Goal: Task Accomplishment & Management: Use online tool/utility

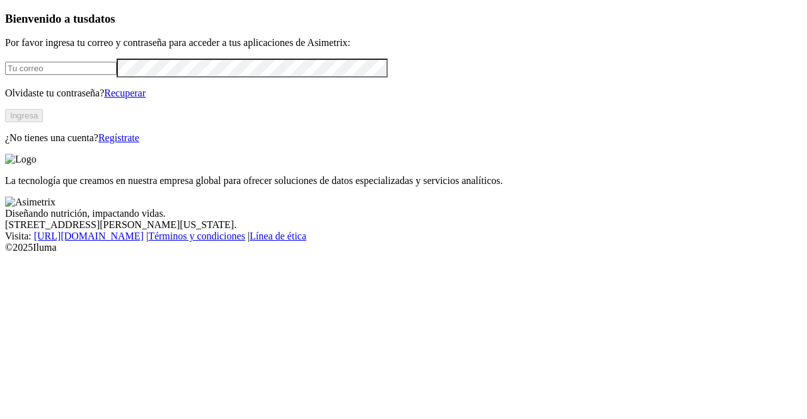
click at [117, 75] on input "email" at bounding box center [61, 68] width 112 height 13
type input "[PERSON_NAME][EMAIL_ADDRESS][PERSON_NAME][DOMAIN_NAME]"
click input "submit" at bounding box center [0, 0] width 0 height 0
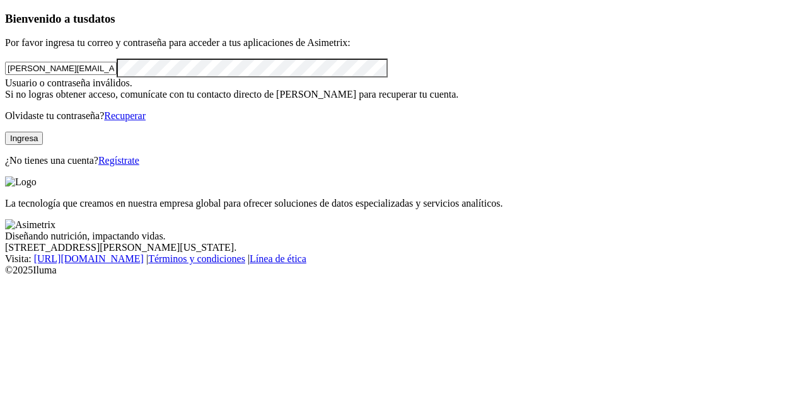
click at [5, 129] on div "Bienvenido a tus datos Por favor ingresa tu correo y contraseña para acceder a …" at bounding box center [403, 89] width 797 height 155
click input "submit" at bounding box center [0, 0] width 0 height 0
